Goal: Find contact information: Find contact information

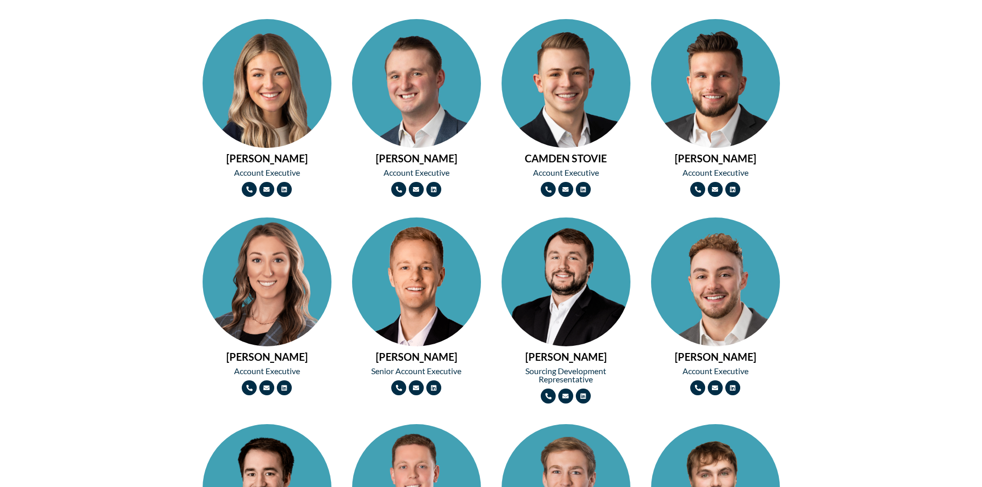
scroll to position [876, 0]
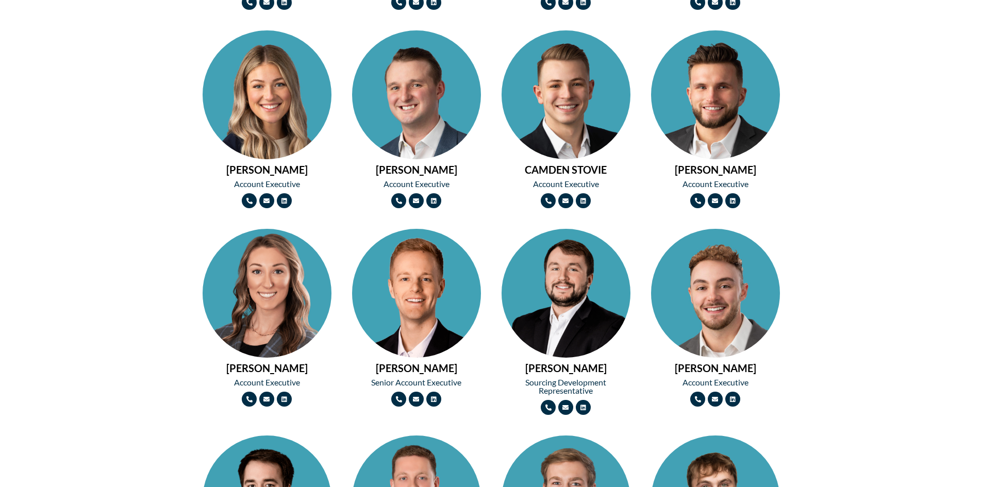
click at [428, 324] on img at bounding box center [416, 325] width 129 height 193
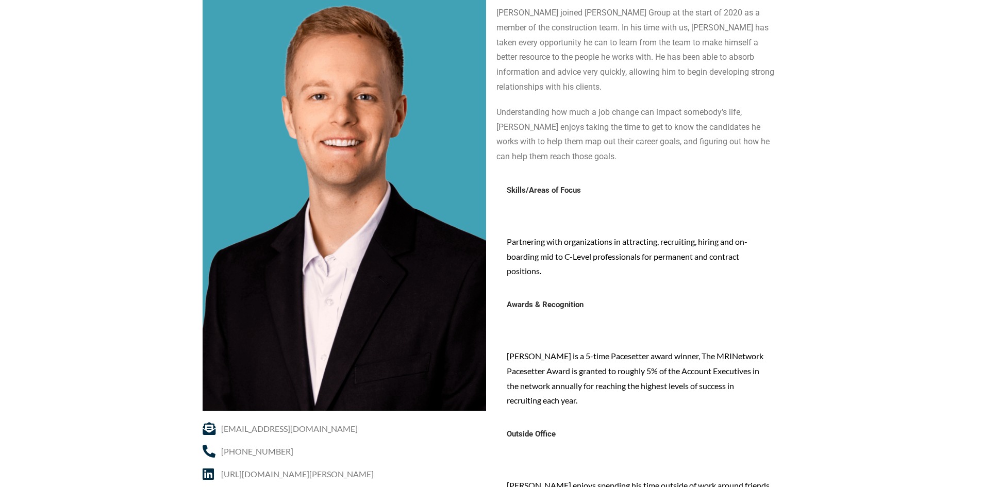
scroll to position [103, 0]
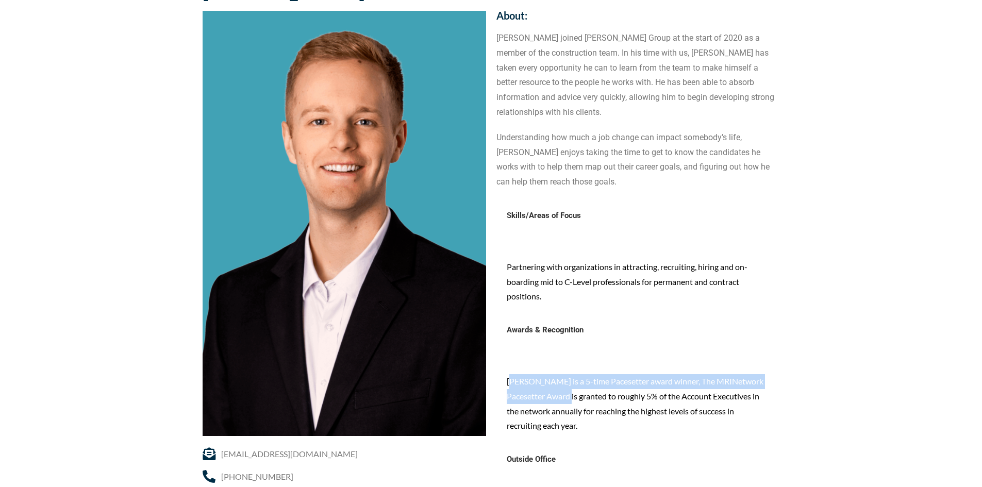
drag, startPoint x: 510, startPoint y: 365, endPoint x: 562, endPoint y: 386, distance: 55.7
click at [562, 386] on p "Josh is a 5-time Pacesetter award winner, The MRINetwork Pacesetter Award is gr…" at bounding box center [638, 403] width 263 height 59
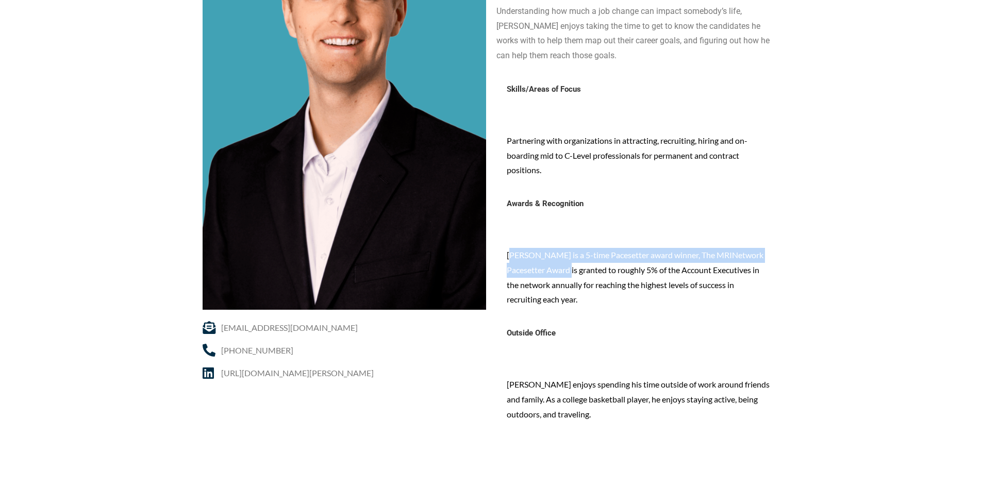
scroll to position [258, 0]
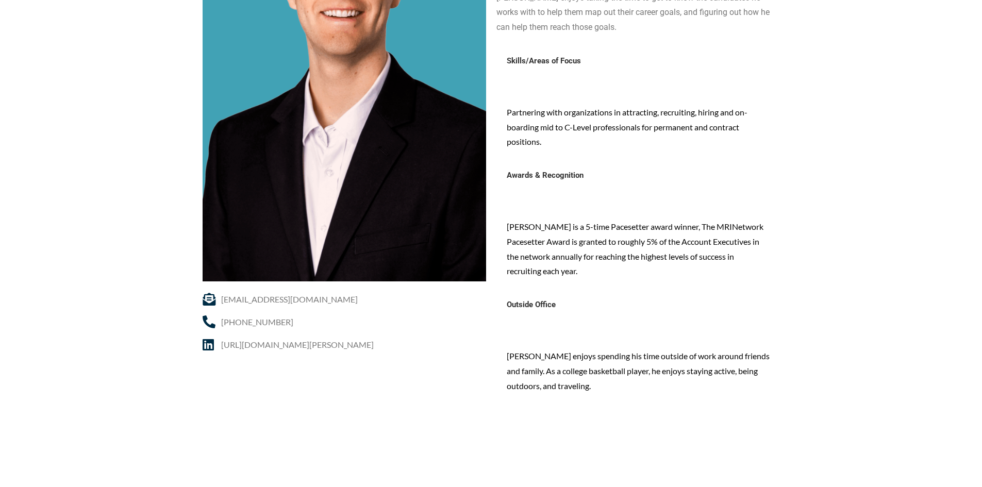
click at [569, 404] on p at bounding box center [638, 411] width 263 height 15
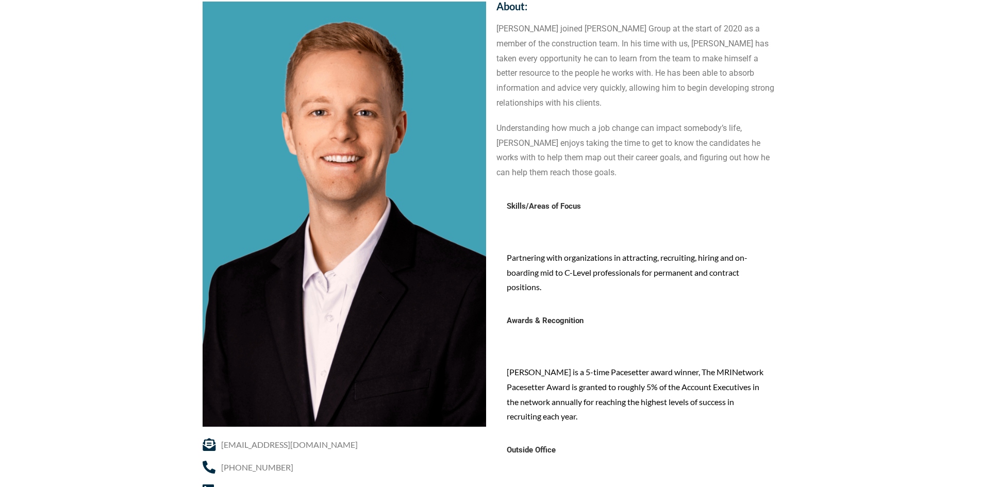
scroll to position [52, 0]
